Goal: Information Seeking & Learning: Find specific fact

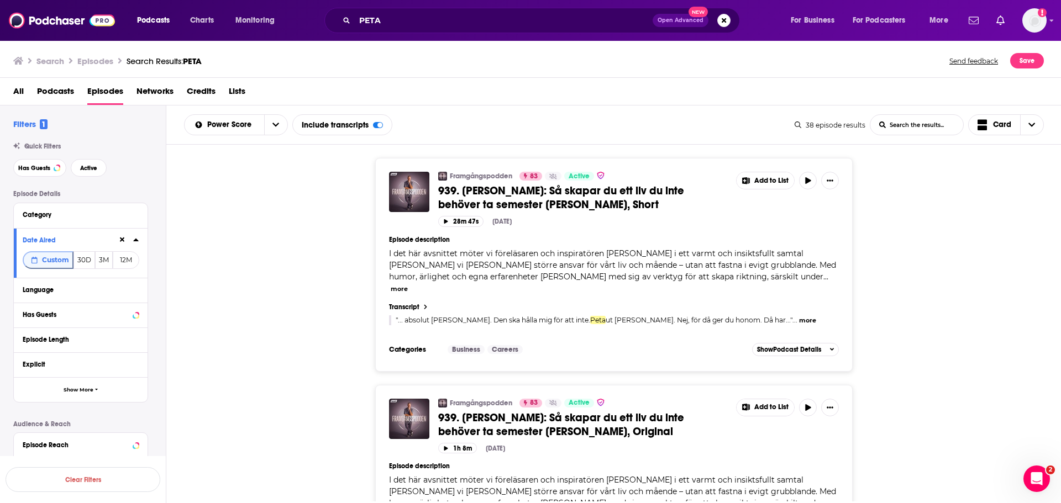
scroll to position [7230, 0]
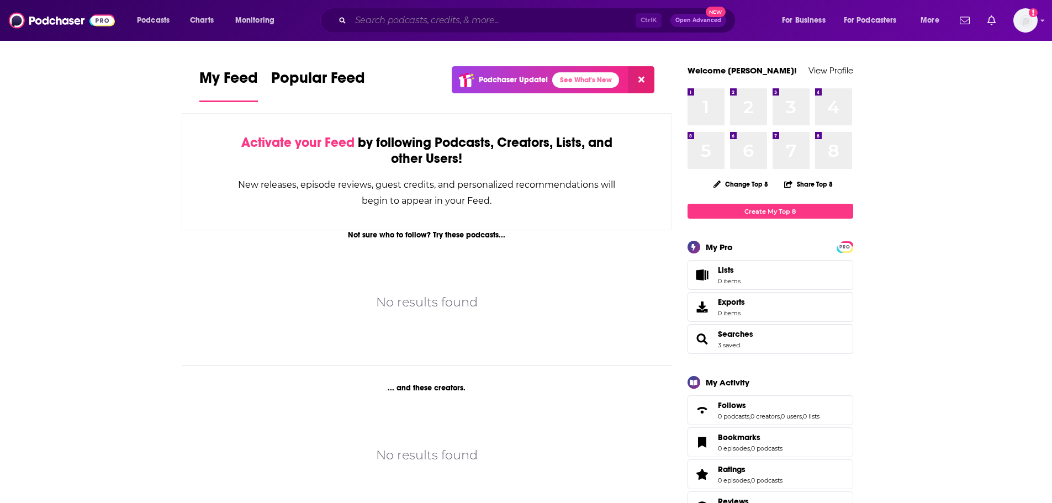
click at [473, 22] on input "Search podcasts, credits, & more..." at bounding box center [493, 21] width 285 height 18
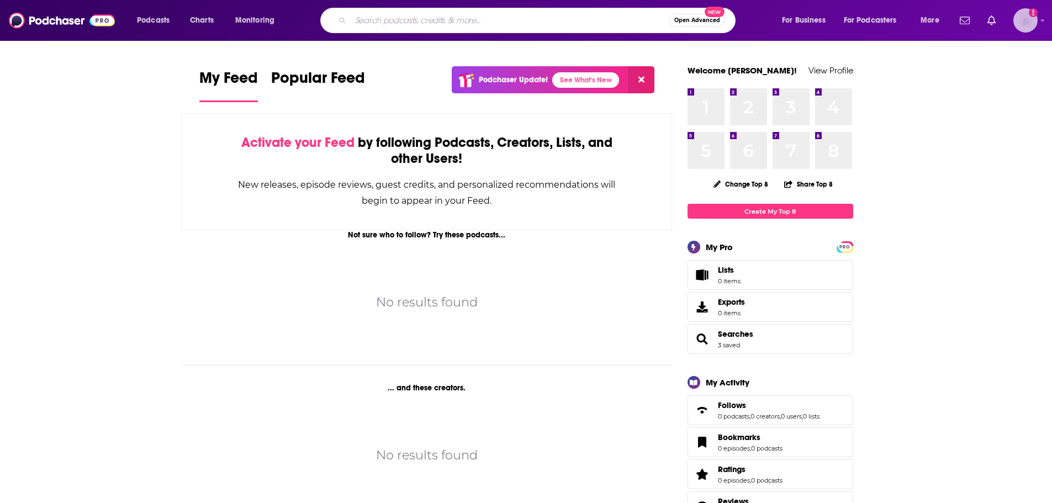
click at [1021, 25] on img "Logged in as WesBurdett" at bounding box center [1026, 20] width 24 height 24
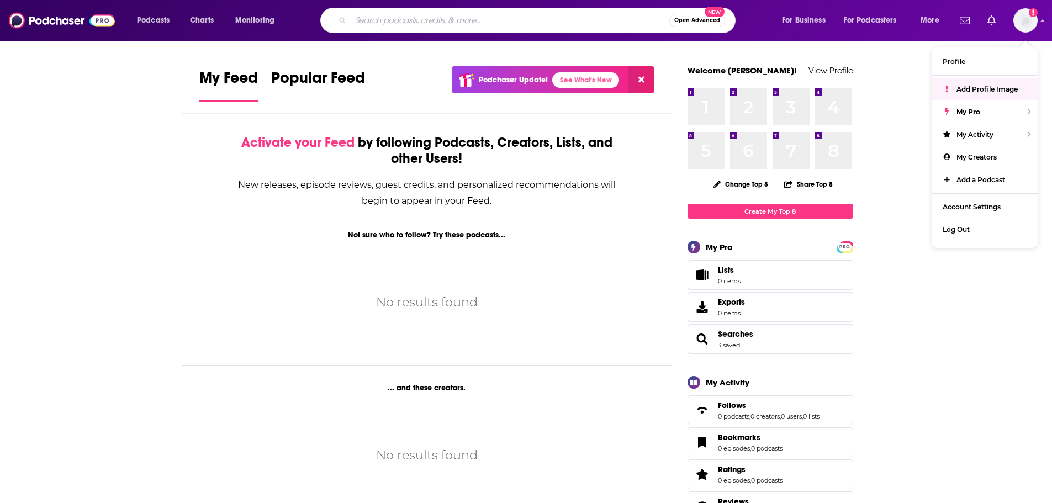
click at [452, 22] on input "Search podcasts, credits, & more..." at bounding box center [510, 21] width 319 height 18
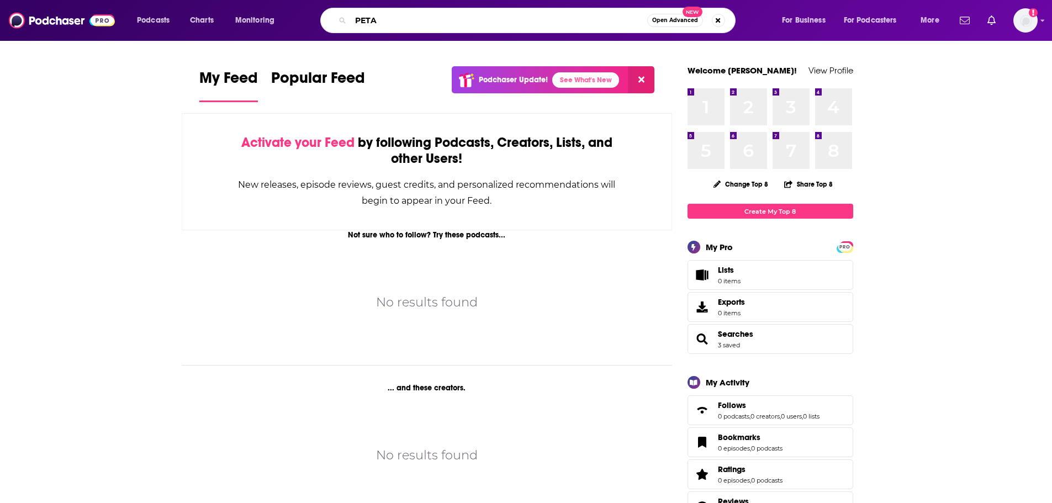
type input "PETA"
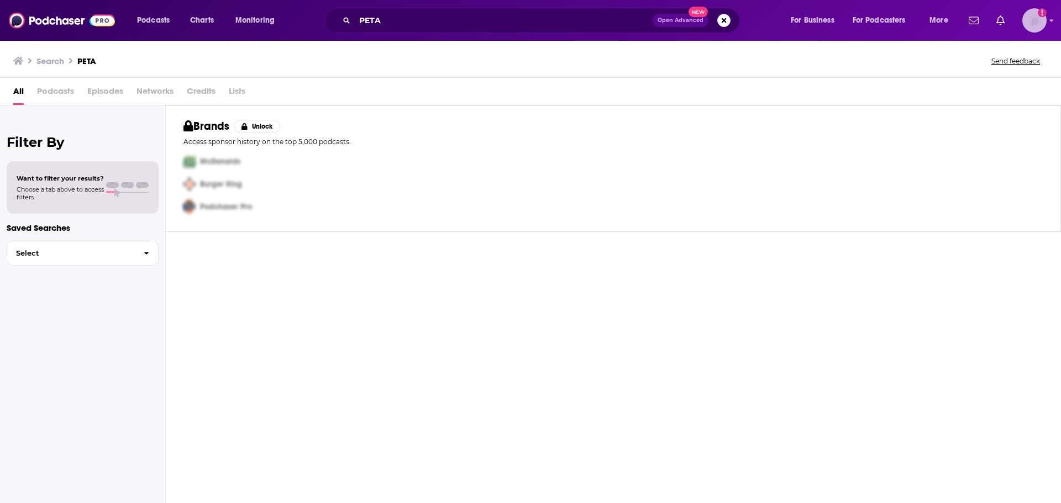
click at [1039, 14] on icon "Add a profile image" at bounding box center [1041, 12] width 9 height 9
click at [972, 60] on span "Profile" at bounding box center [962, 61] width 23 height 8
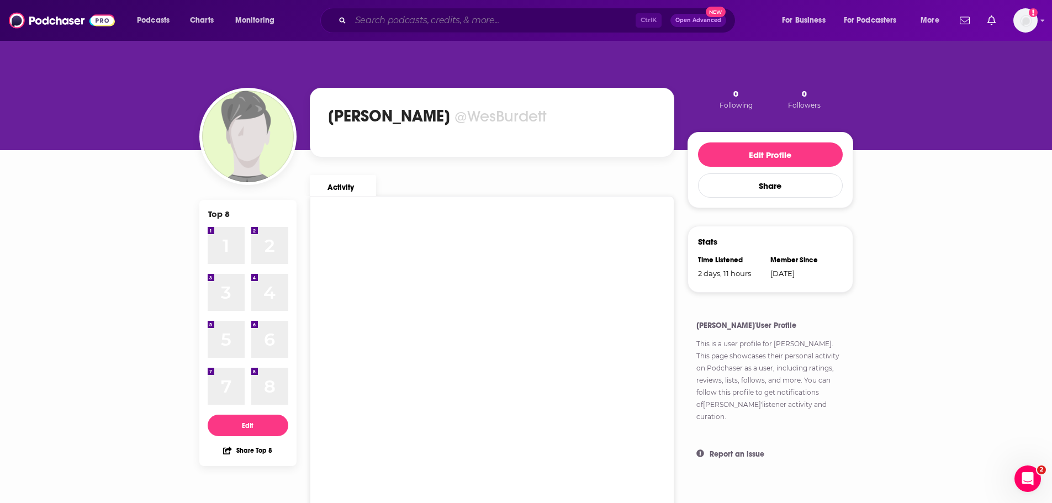
click at [392, 21] on input "Search podcasts, credits, & more..." at bounding box center [493, 21] width 285 height 18
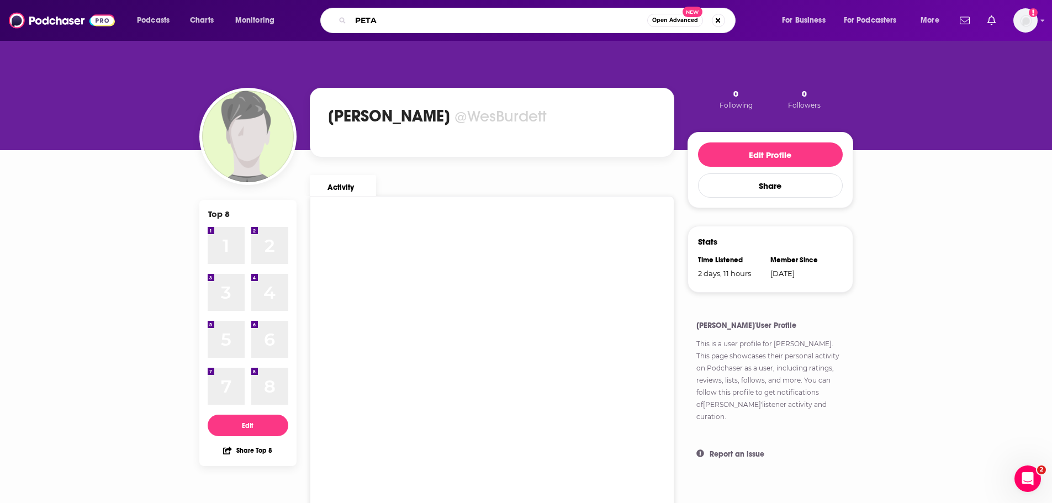
type input "PETA"
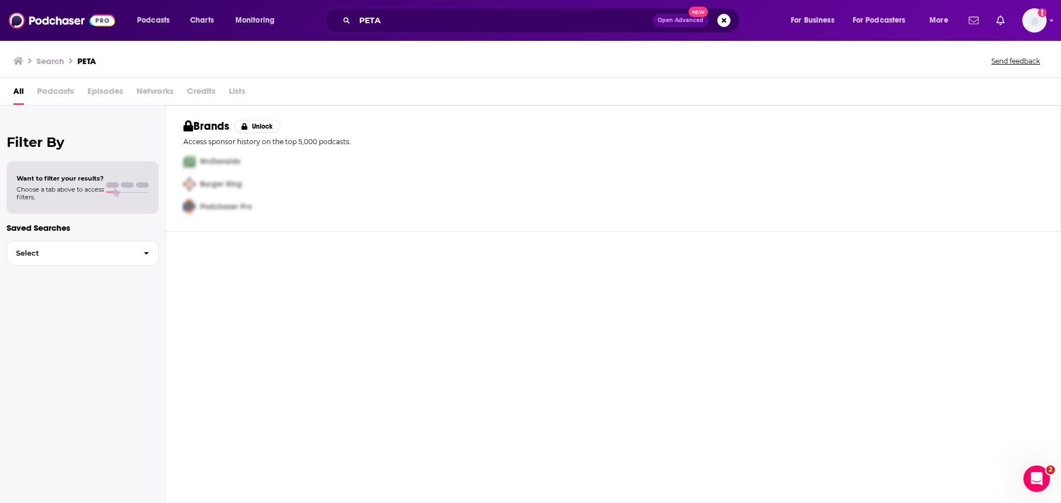
click at [113, 89] on span "Episodes" at bounding box center [105, 93] width 36 height 23
click at [49, 93] on span "Podcasts" at bounding box center [55, 93] width 37 height 23
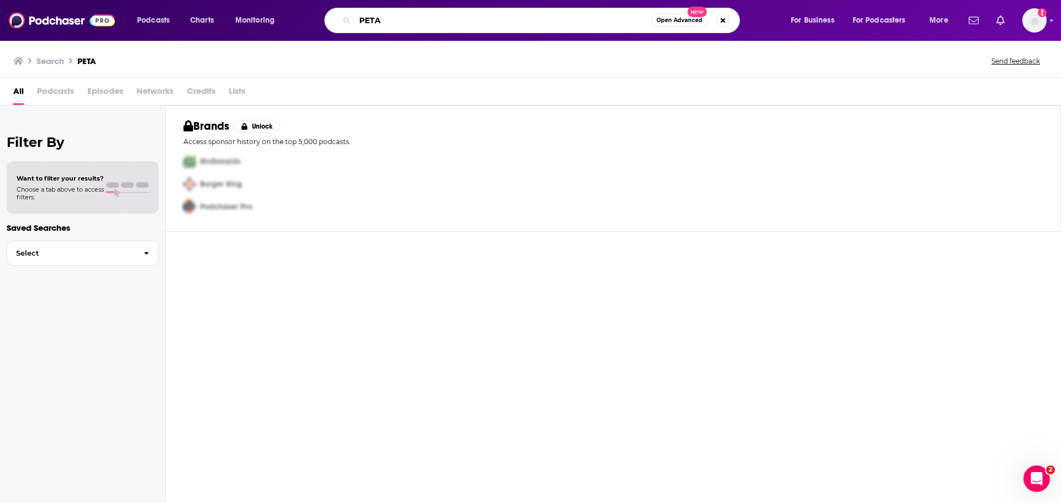
click at [406, 22] on input "PETA" at bounding box center [503, 21] width 297 height 18
